Goal: Transaction & Acquisition: Subscribe to service/newsletter

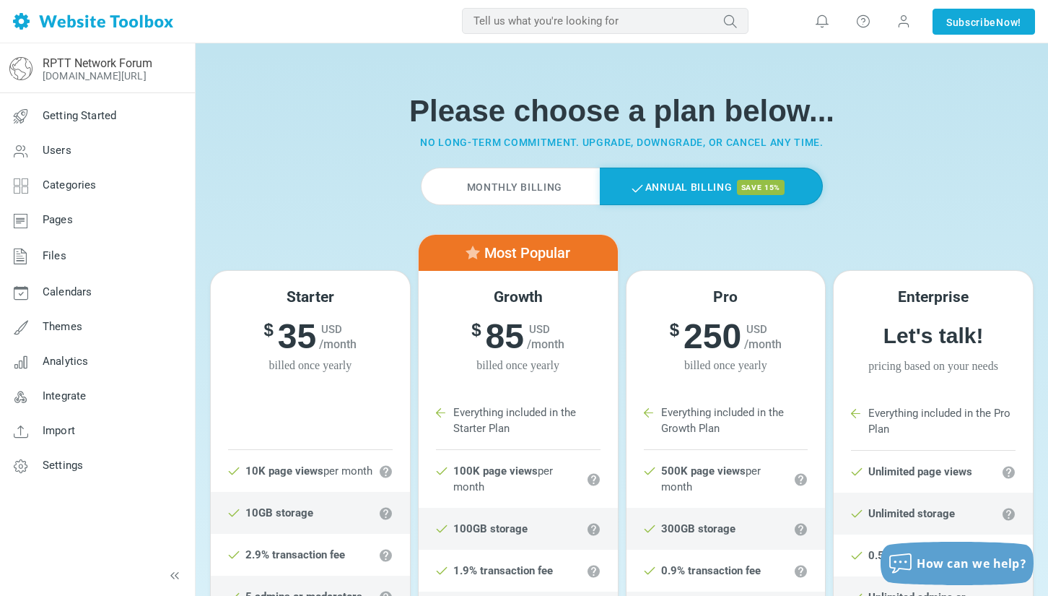
click at [293, 378] on div "Starter $ 39 USD /month $ 35 USD /month billed once yearly" at bounding box center [310, 331] width 199 height 121
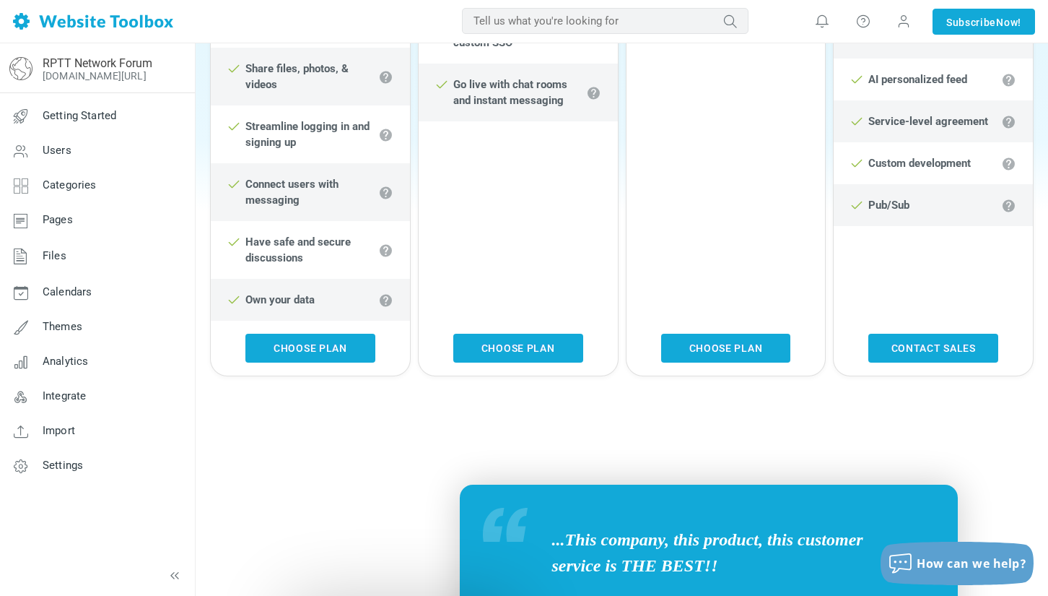
scroll to position [884, 0]
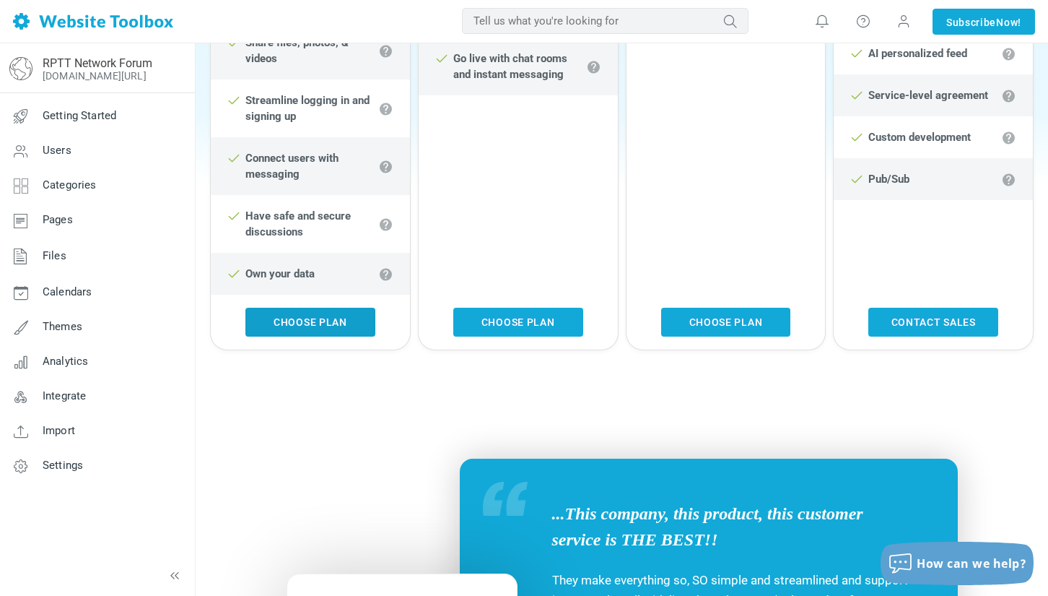
click at [295, 323] on link "Choose Plan" at bounding box center [310, 322] width 130 height 29
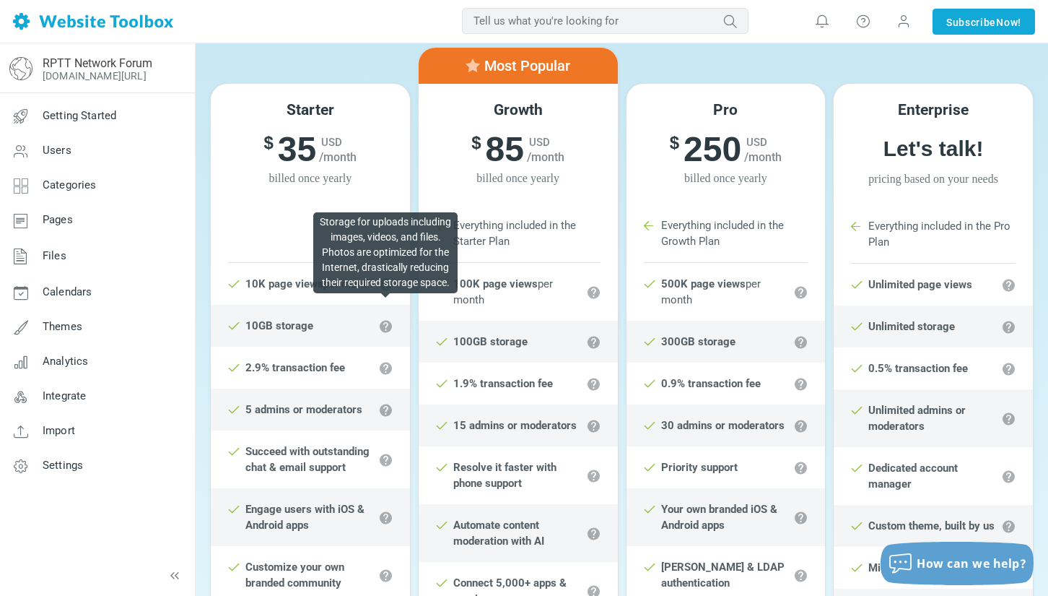
scroll to position [0, 0]
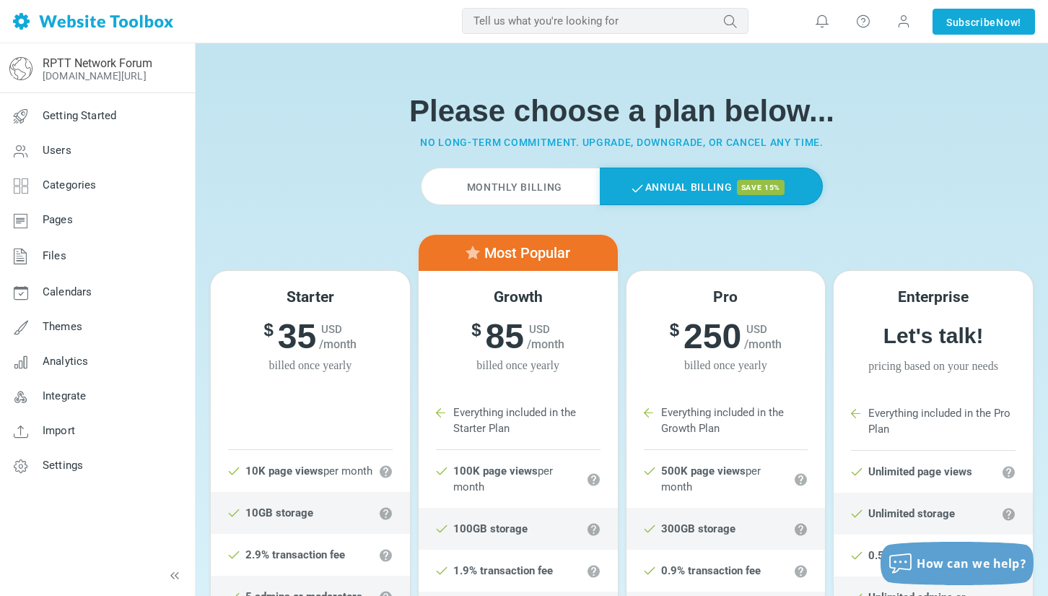
click at [439, 186] on label "Monthly Billing" at bounding box center [510, 187] width 179 height 38
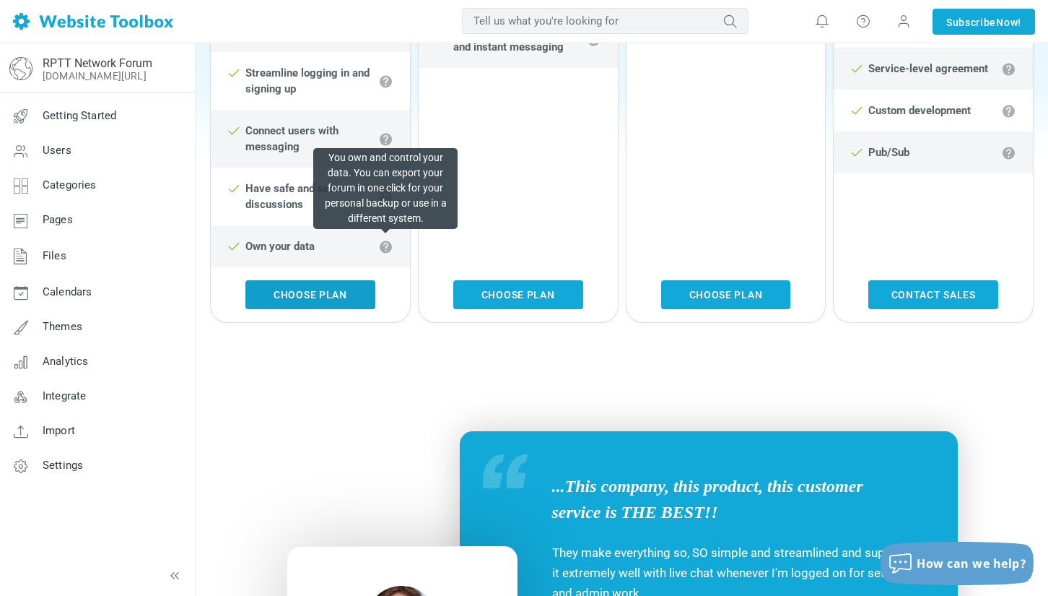
scroll to position [921, 0]
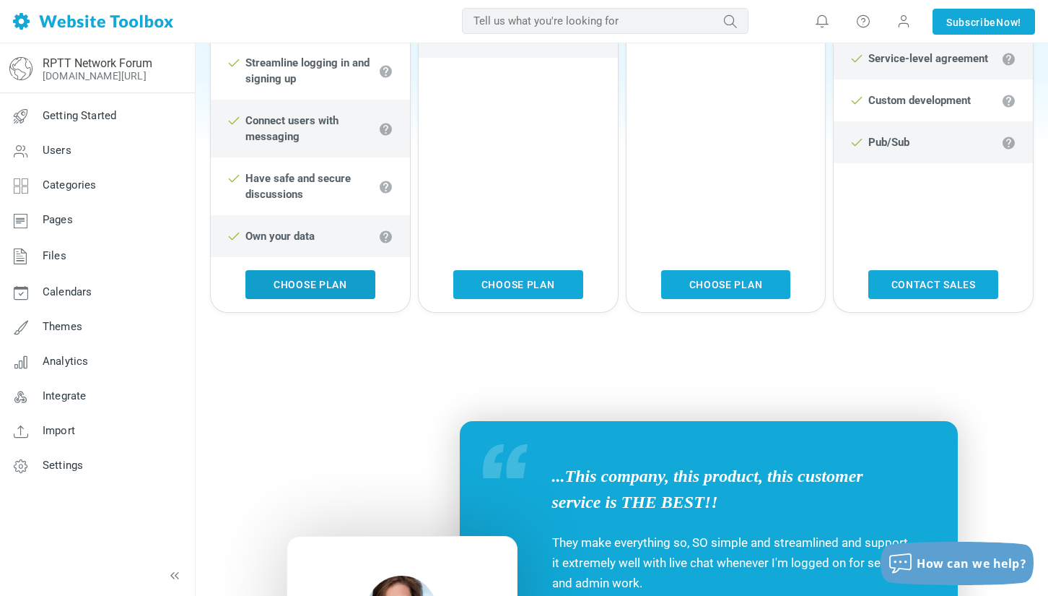
click at [261, 282] on link "Choose Plan" at bounding box center [310, 284] width 130 height 29
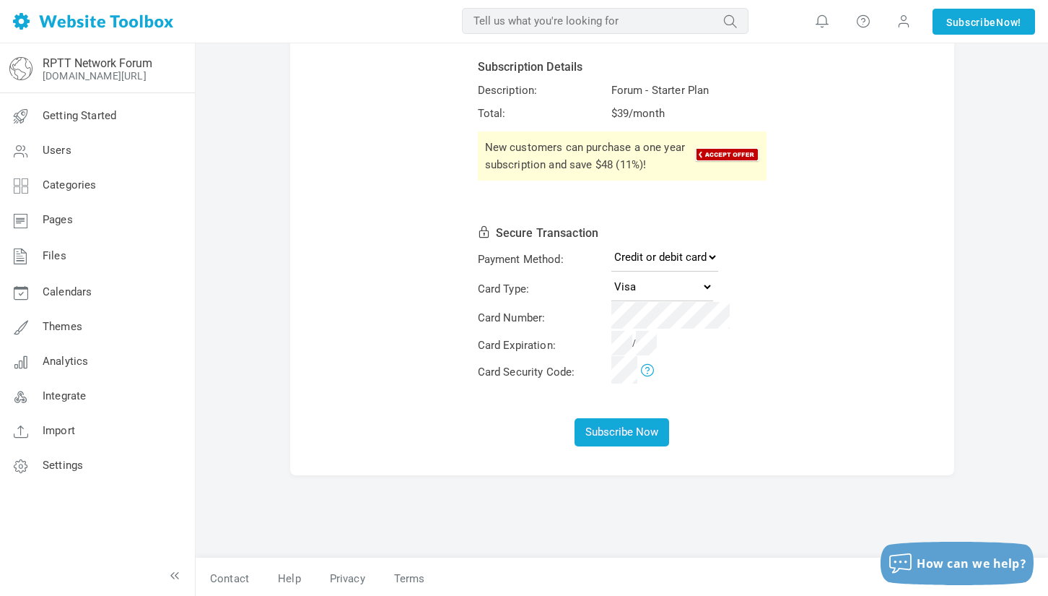
scroll to position [77, 0]
click at [645, 251] on select "Credit or debit card PayPal" at bounding box center [665, 255] width 107 height 29
click at [612, 241] on select "Credit or debit card PayPal" at bounding box center [665, 255] width 107 height 29
click at [638, 277] on select "Visa MasterCard American Express Discover" at bounding box center [663, 285] width 102 height 29
select select "Amex"
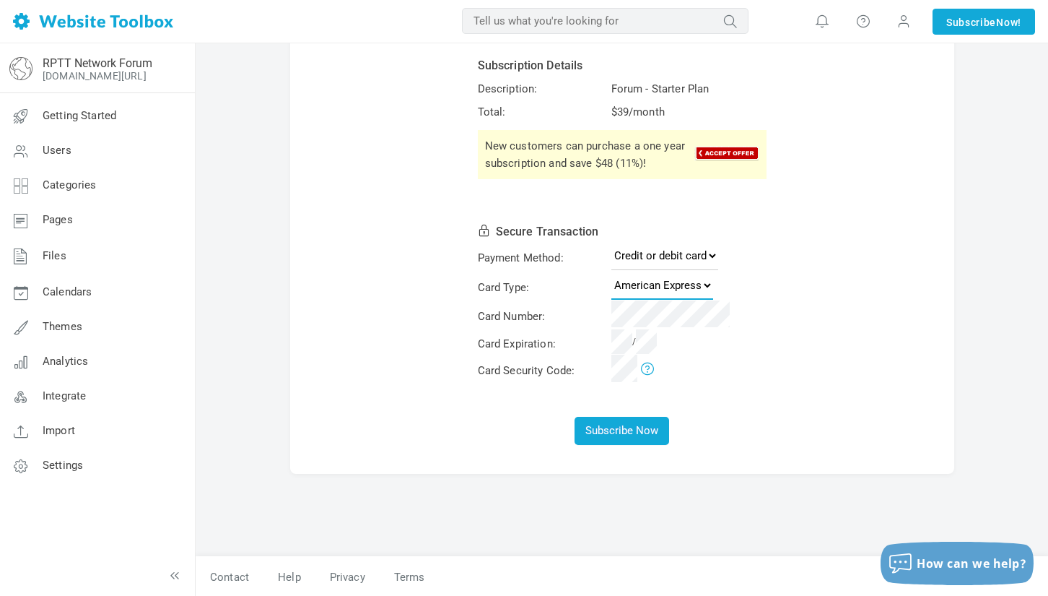
click at [612, 271] on select "Visa MasterCard American Express Discover" at bounding box center [663, 285] width 102 height 29
click at [679, 373] on td at bounding box center [687, 370] width 164 height 27
click at [617, 432] on button "Subscribe Now" at bounding box center [622, 431] width 95 height 28
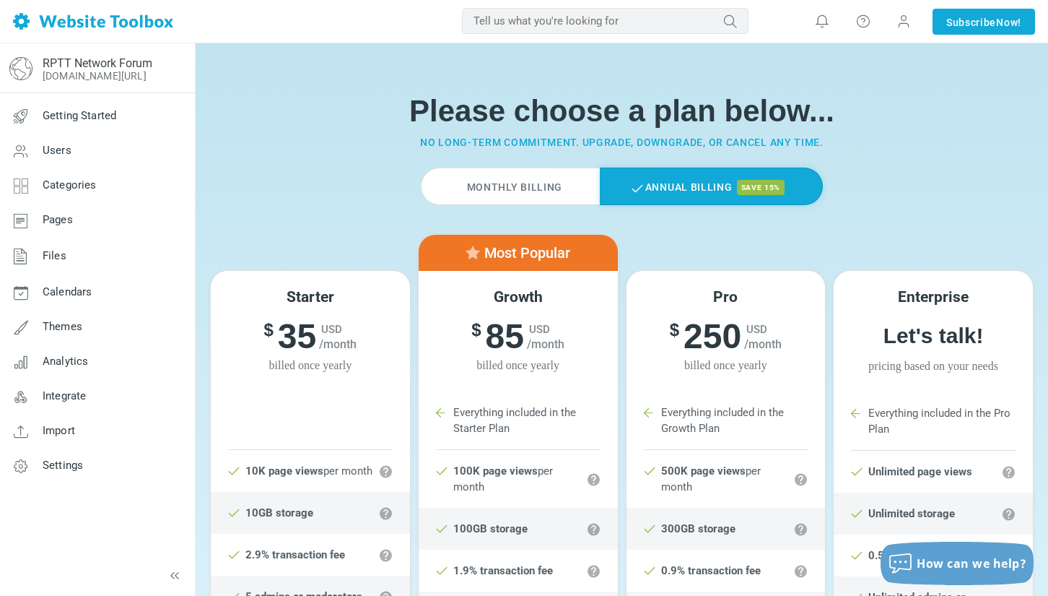
scroll to position [22, 0]
